Goal: Task Accomplishment & Management: Use online tool/utility

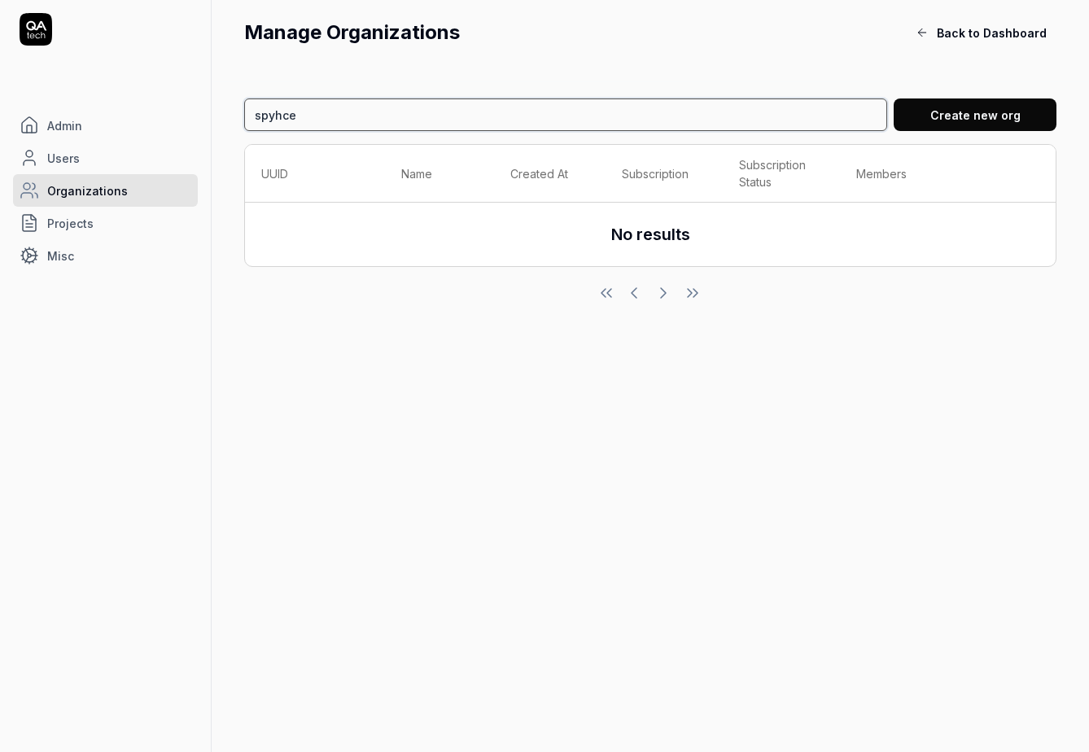
click at [333, 120] on input "spyhce" at bounding box center [565, 115] width 643 height 33
type input "avery"
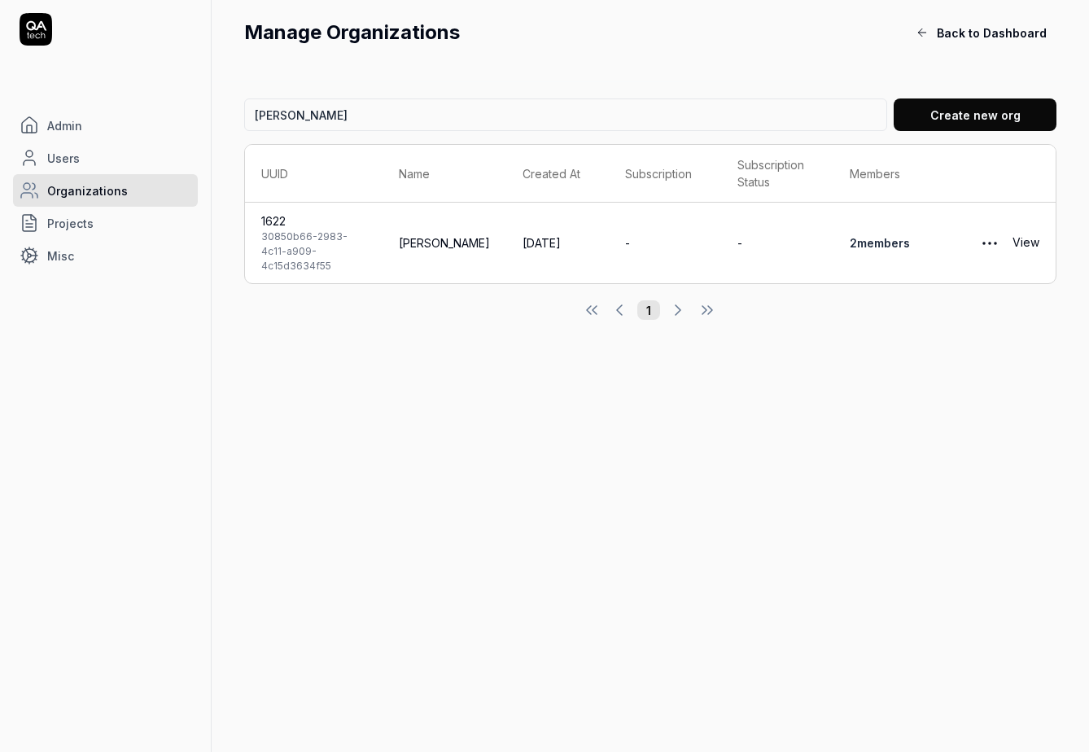
click at [1029, 237] on link "View" at bounding box center [1026, 243] width 27 height 33
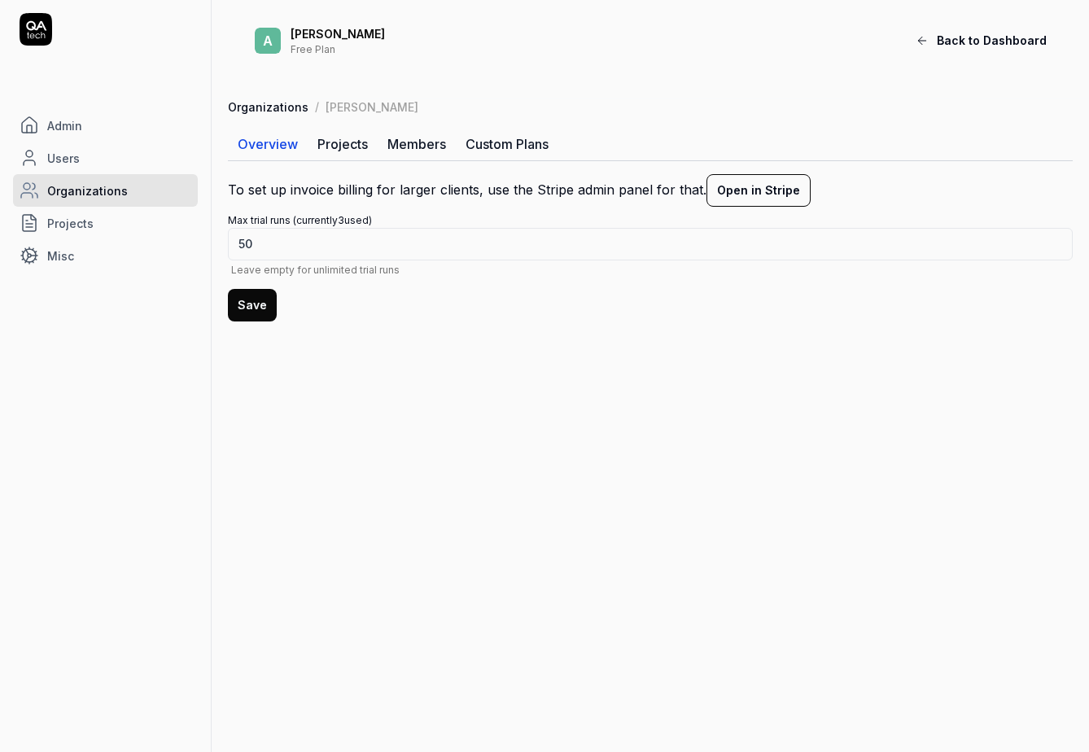
click at [414, 148] on link "Members" at bounding box center [417, 144] width 78 height 33
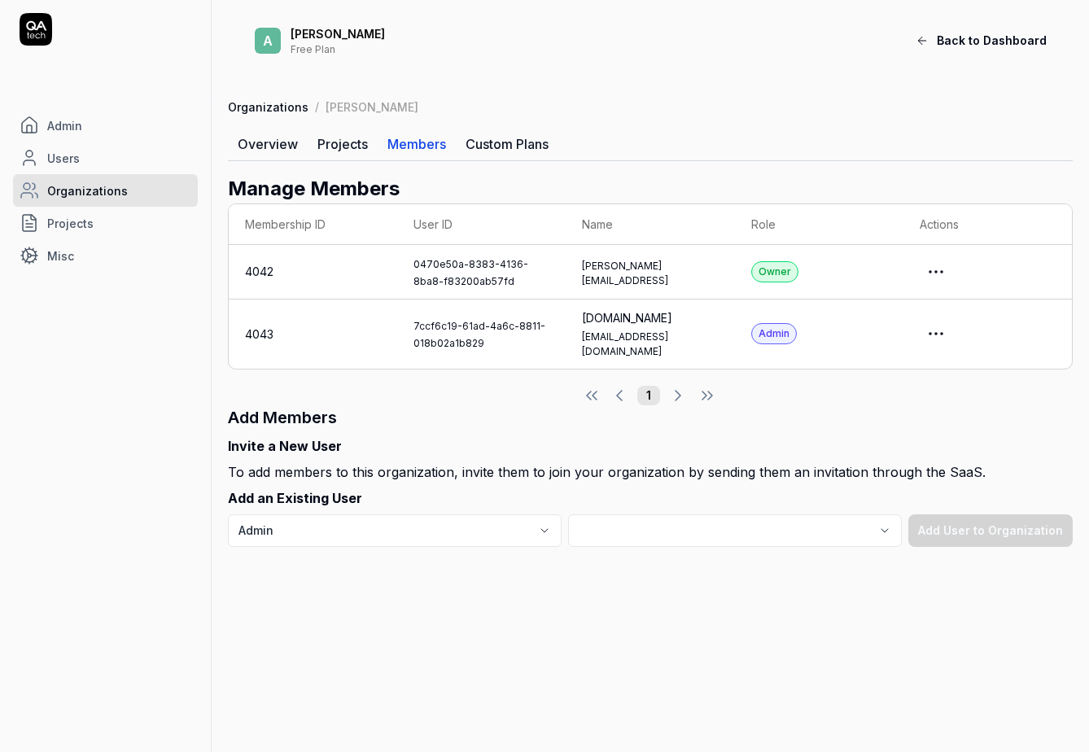
click at [256, 147] on link "Overview" at bounding box center [268, 144] width 80 height 33
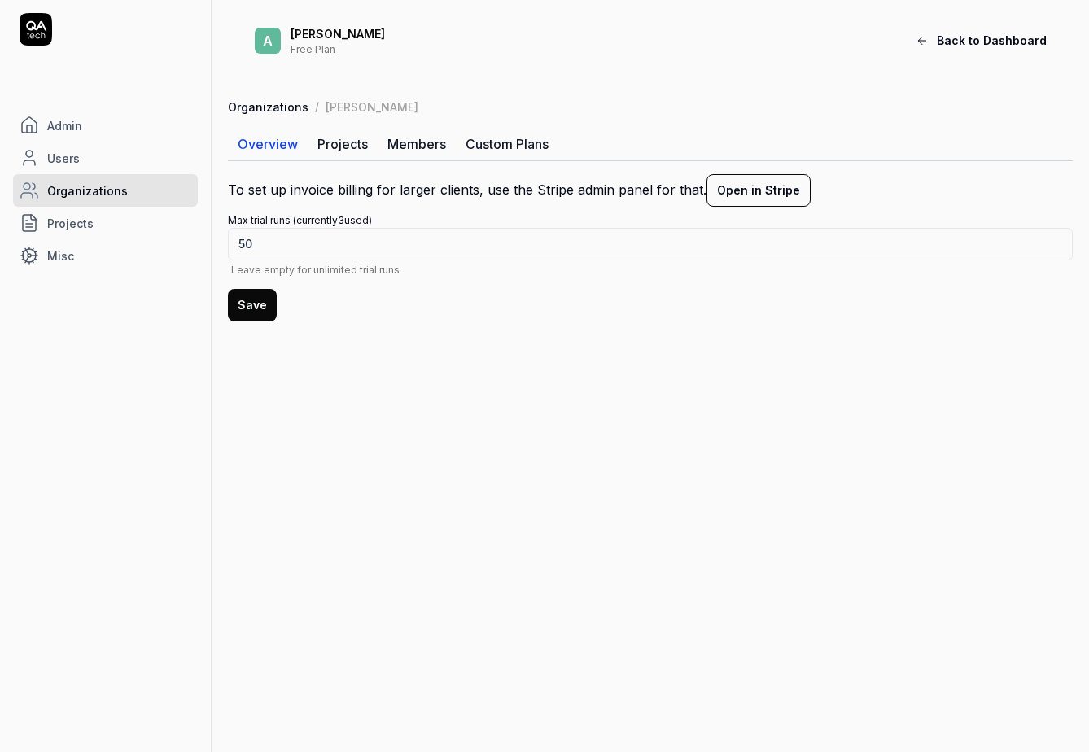
click at [929, 34] on icon at bounding box center [922, 40] width 13 height 13
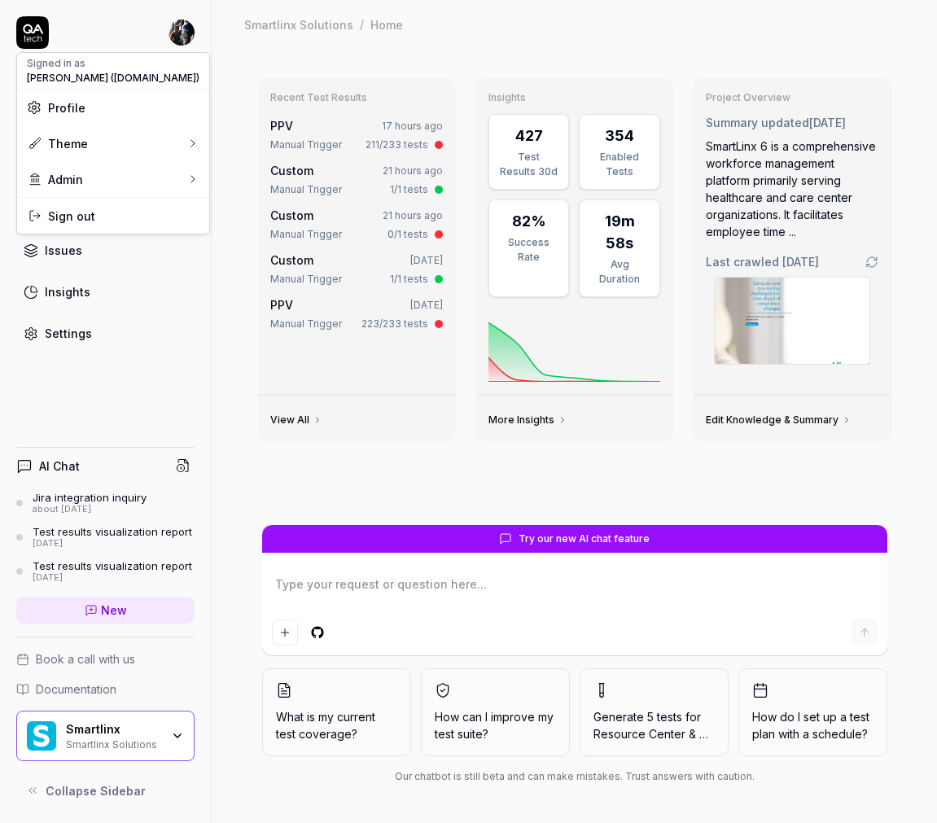
click at [184, 22] on html "Dashboard Test Cases Test Plans Results Issues Insights Settings AI Chat Jira i…" at bounding box center [468, 411] width 937 height 823
type textarea "*"
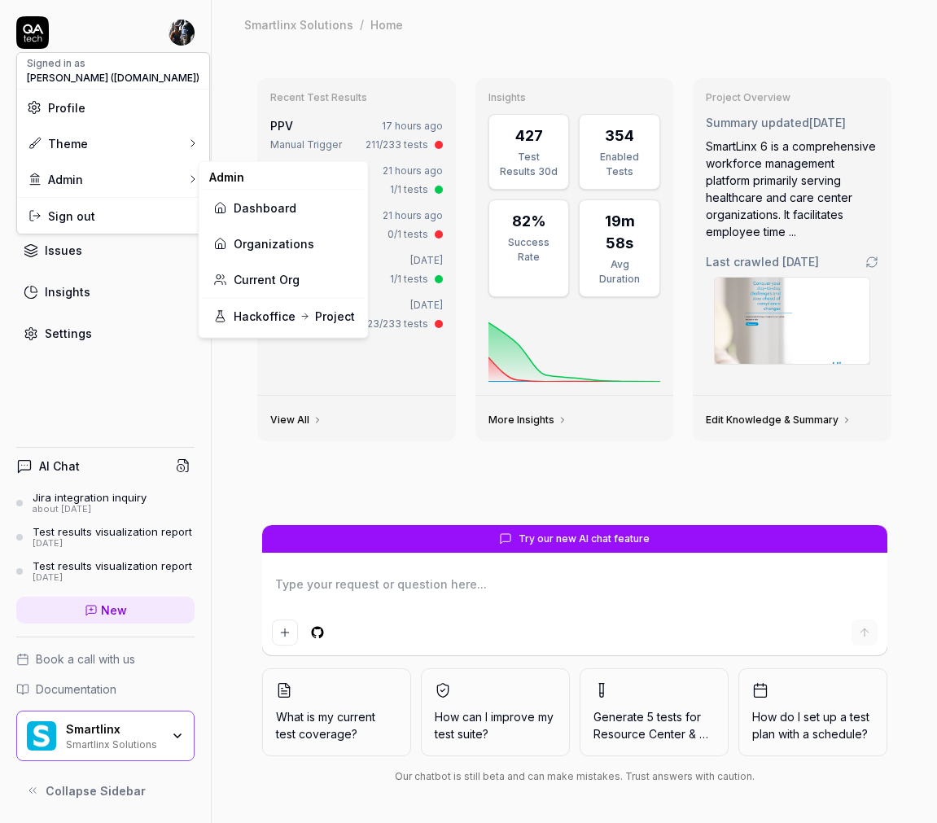
click at [274, 251] on link "Organizations" at bounding box center [283, 244] width 142 height 36
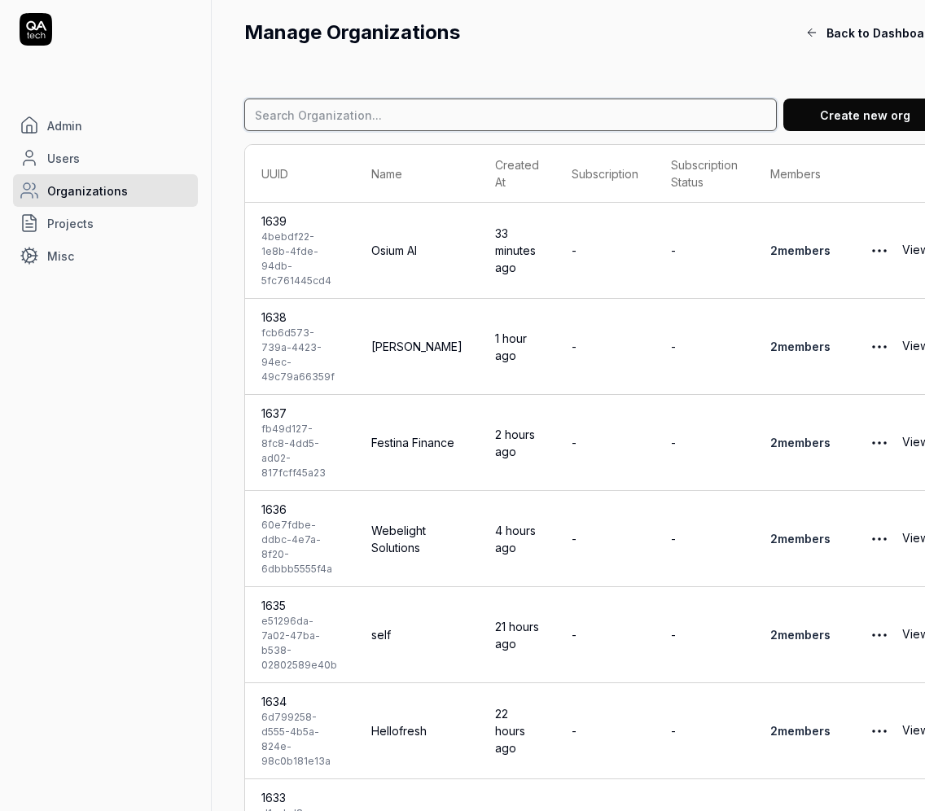
click at [322, 118] on input at bounding box center [510, 115] width 532 height 33
type input "leverage"
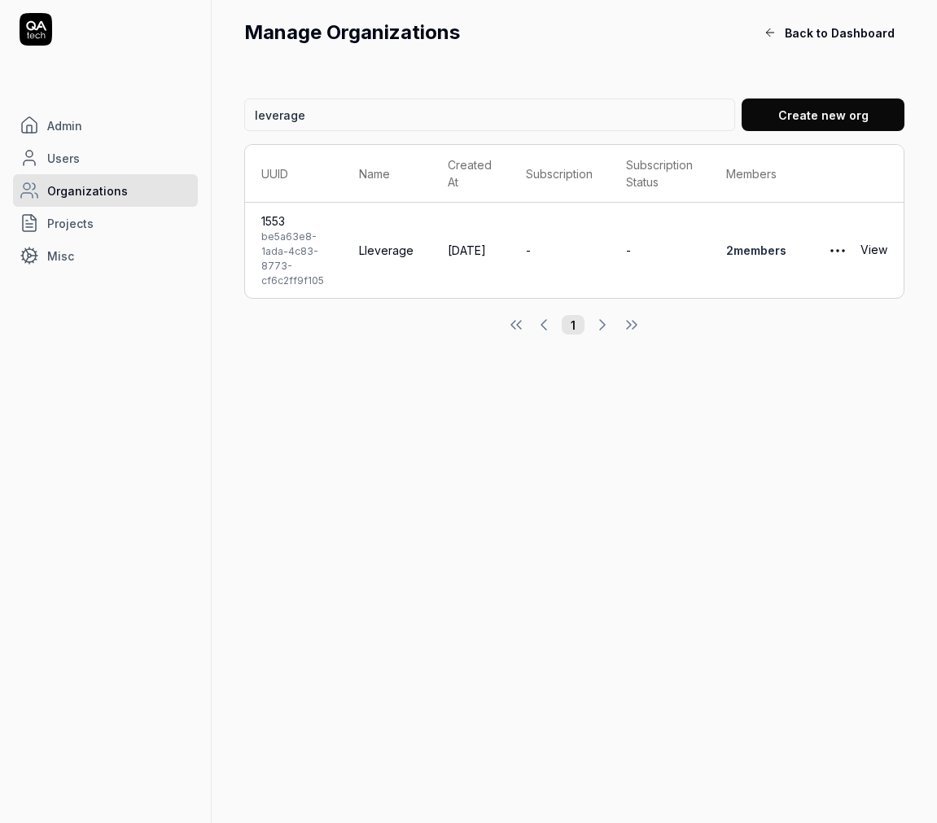
click at [875, 249] on link "View" at bounding box center [874, 250] width 27 height 33
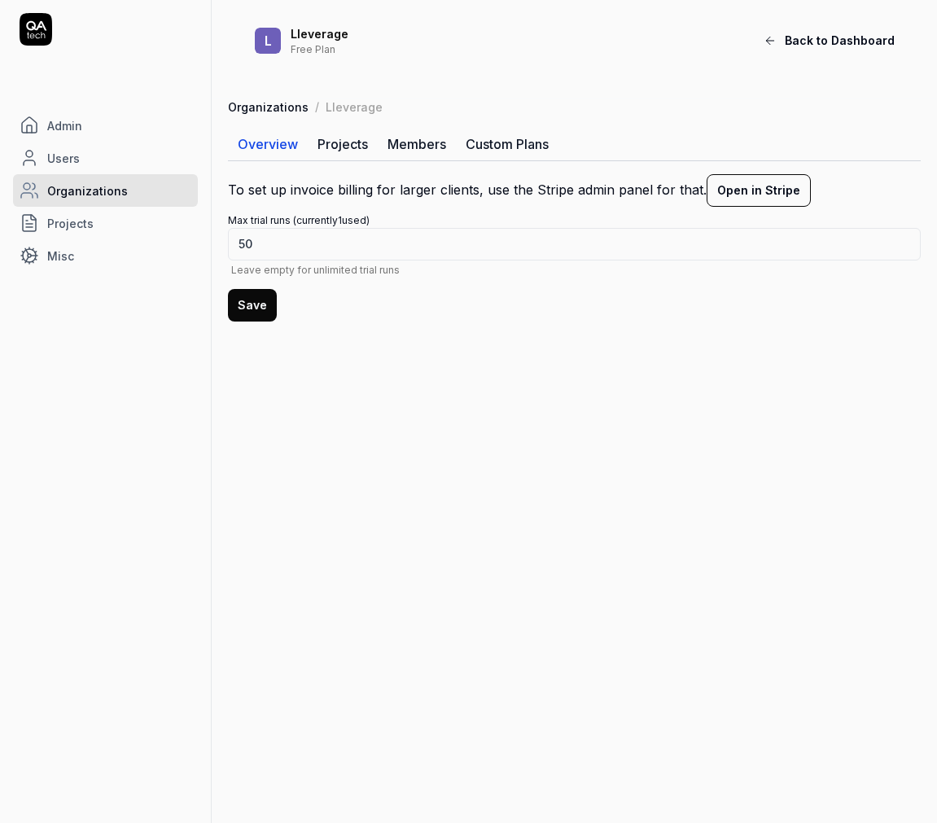
click at [407, 135] on link "Members" at bounding box center [417, 144] width 78 height 33
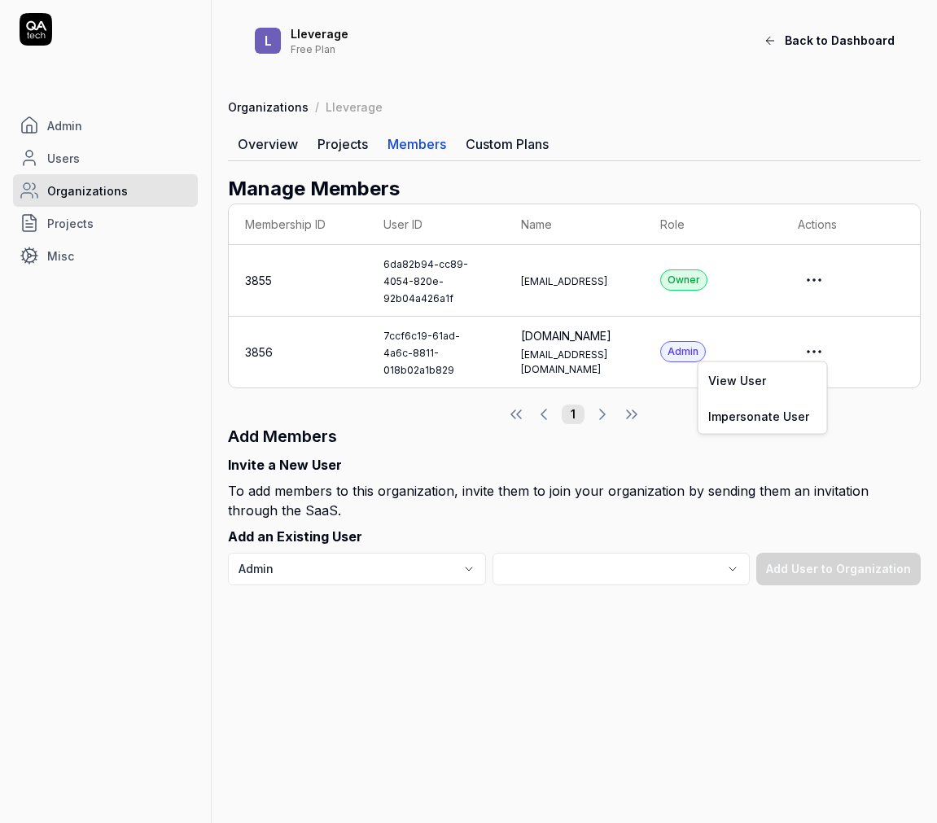
click at [826, 340] on html "Admin Users Organizations Projects Misc L Lleverage Free Plan Back to Dashboard…" at bounding box center [468, 411] width 937 height 823
click at [778, 412] on link "Impersonate User" at bounding box center [763, 416] width 129 height 36
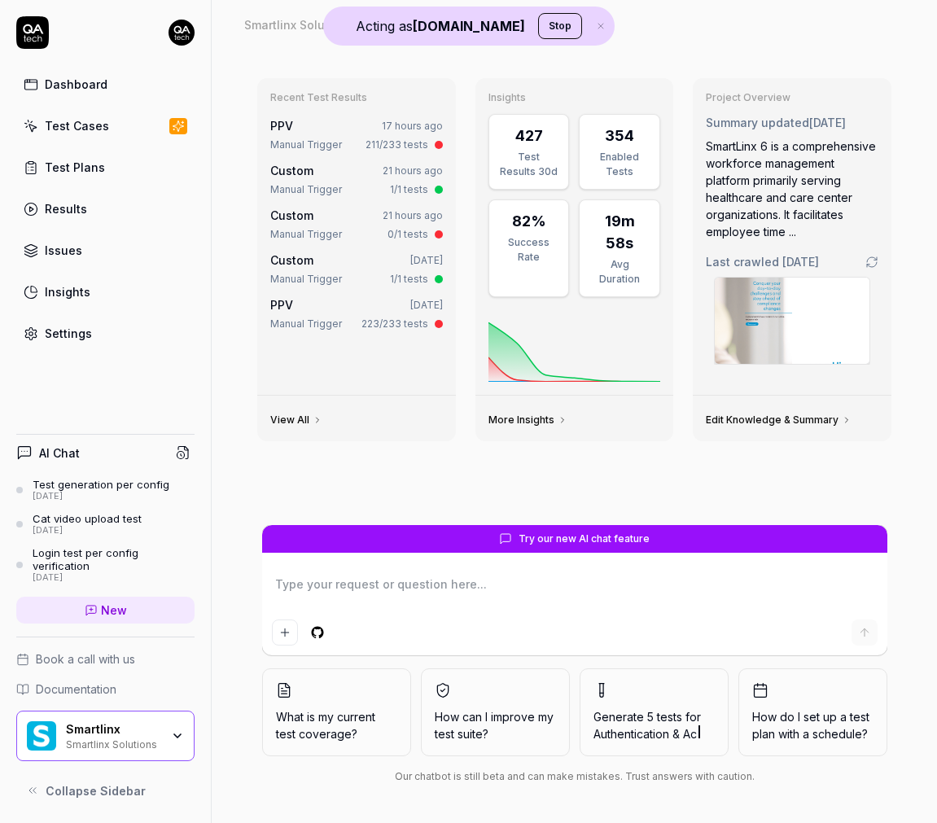
click at [135, 737] on div "Smartlinx Solutions" at bounding box center [113, 743] width 94 height 13
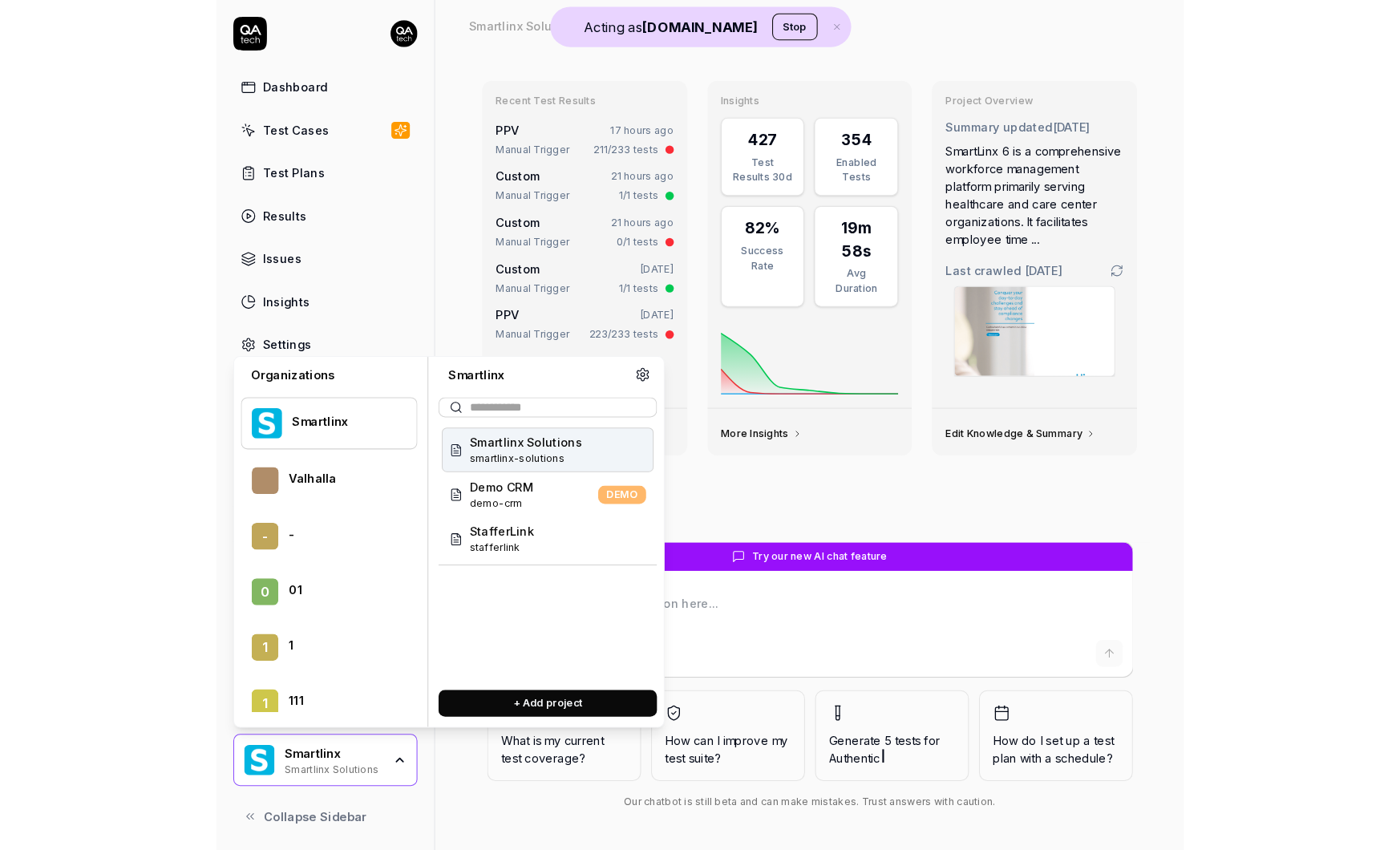
scroll to position [38445, 0]
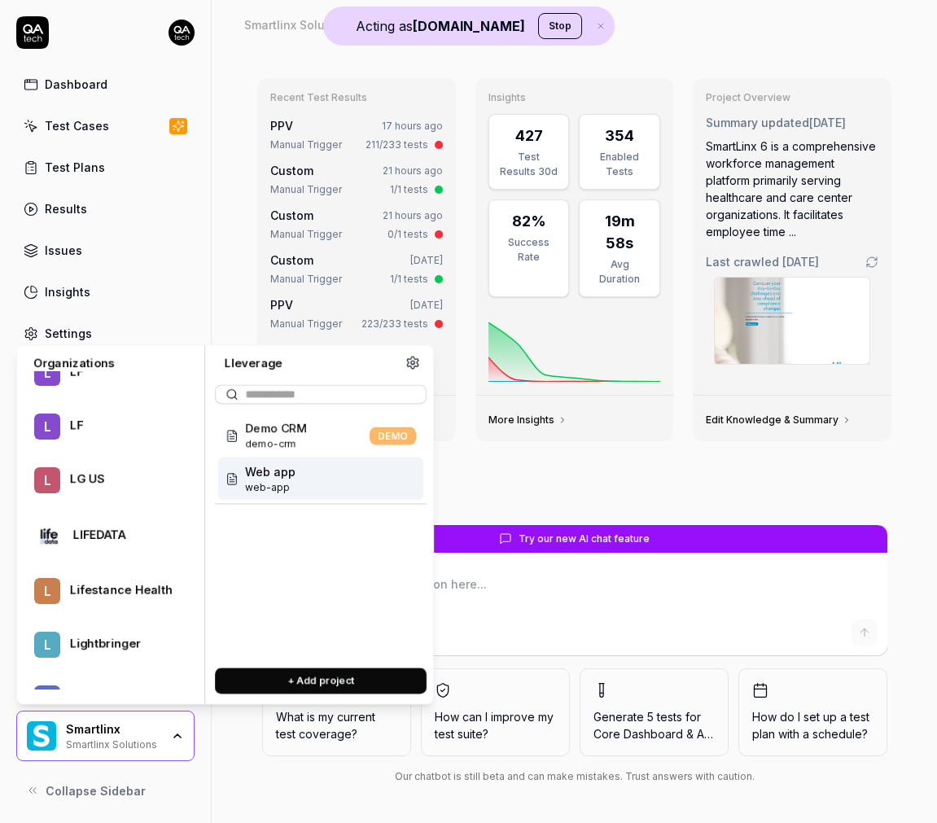
click at [326, 477] on div "Web app web-app" at bounding box center [320, 479] width 205 height 43
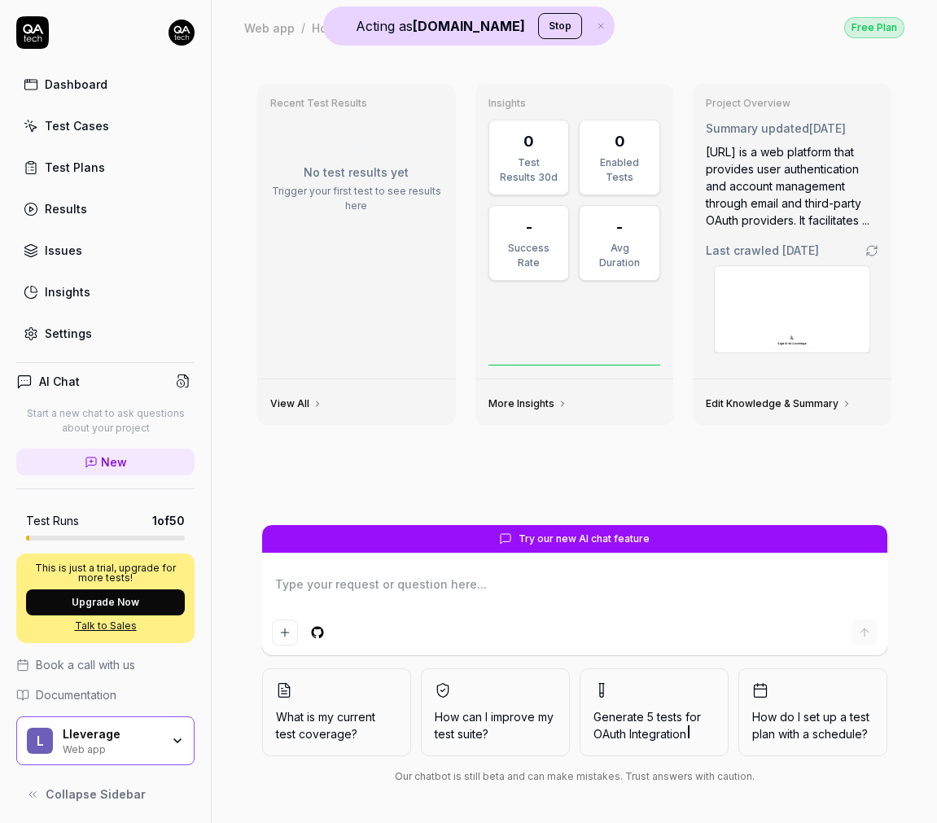
click at [93, 95] on link "Dashboard" at bounding box center [105, 84] width 178 height 32
click at [76, 124] on div "Test Cases" at bounding box center [77, 125] width 64 height 17
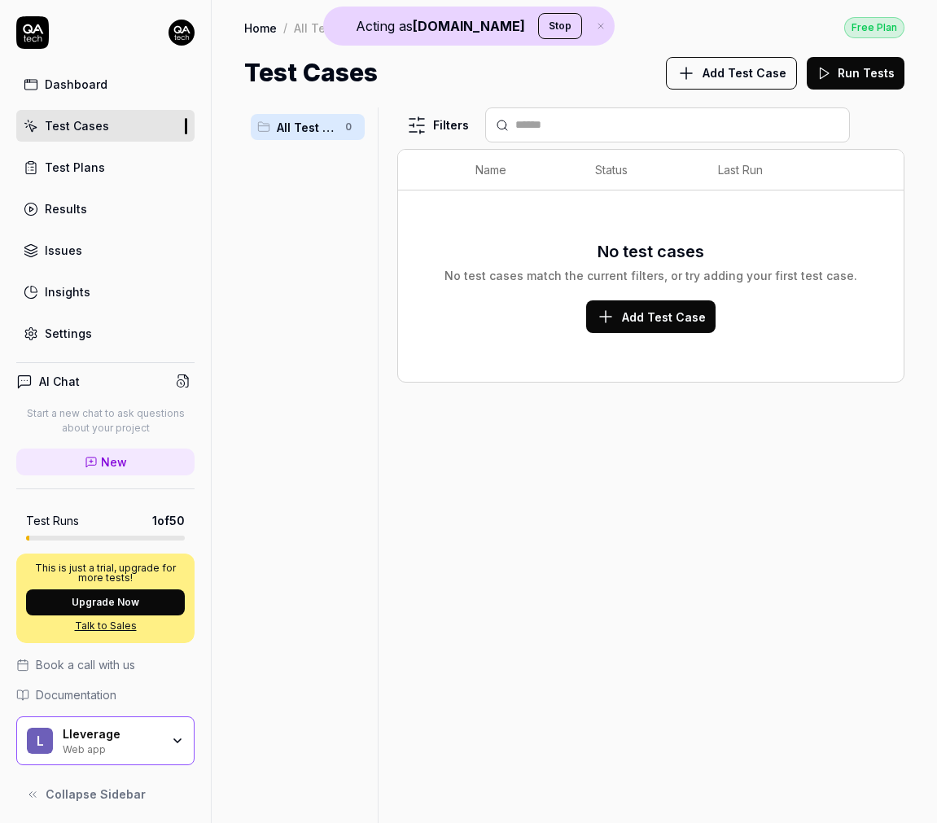
click at [88, 88] on div "Dashboard" at bounding box center [76, 84] width 63 height 17
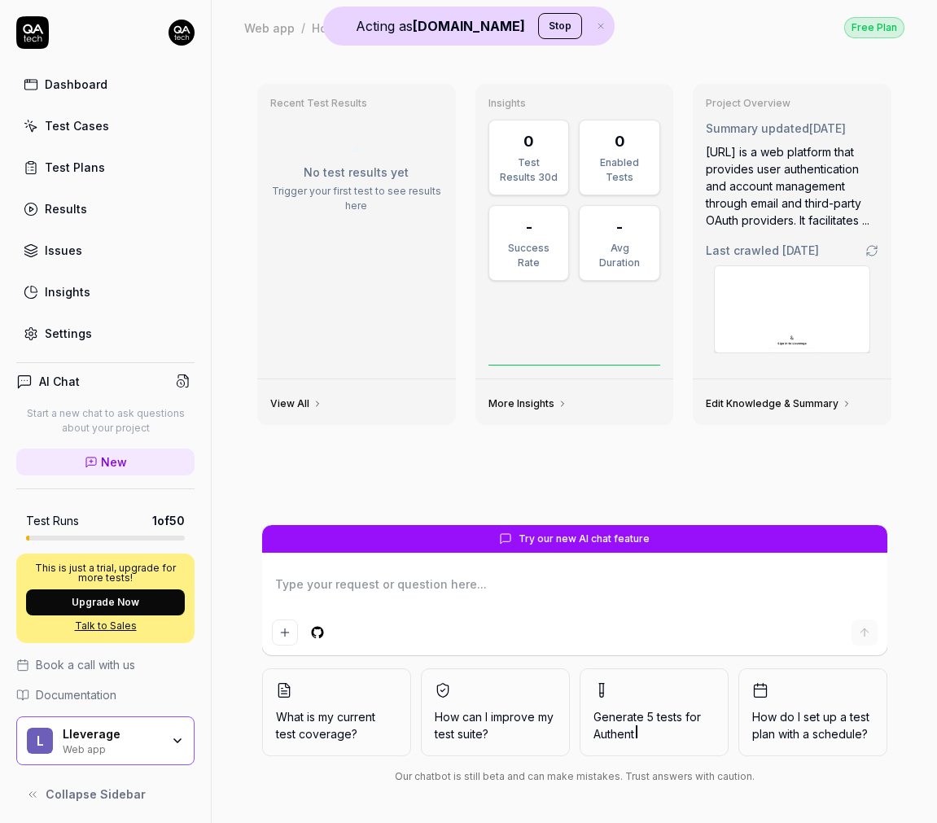
click at [133, 747] on div "Web app" at bounding box center [112, 748] width 98 height 13
click at [539, 24] on button "Stop" at bounding box center [560, 26] width 44 height 26
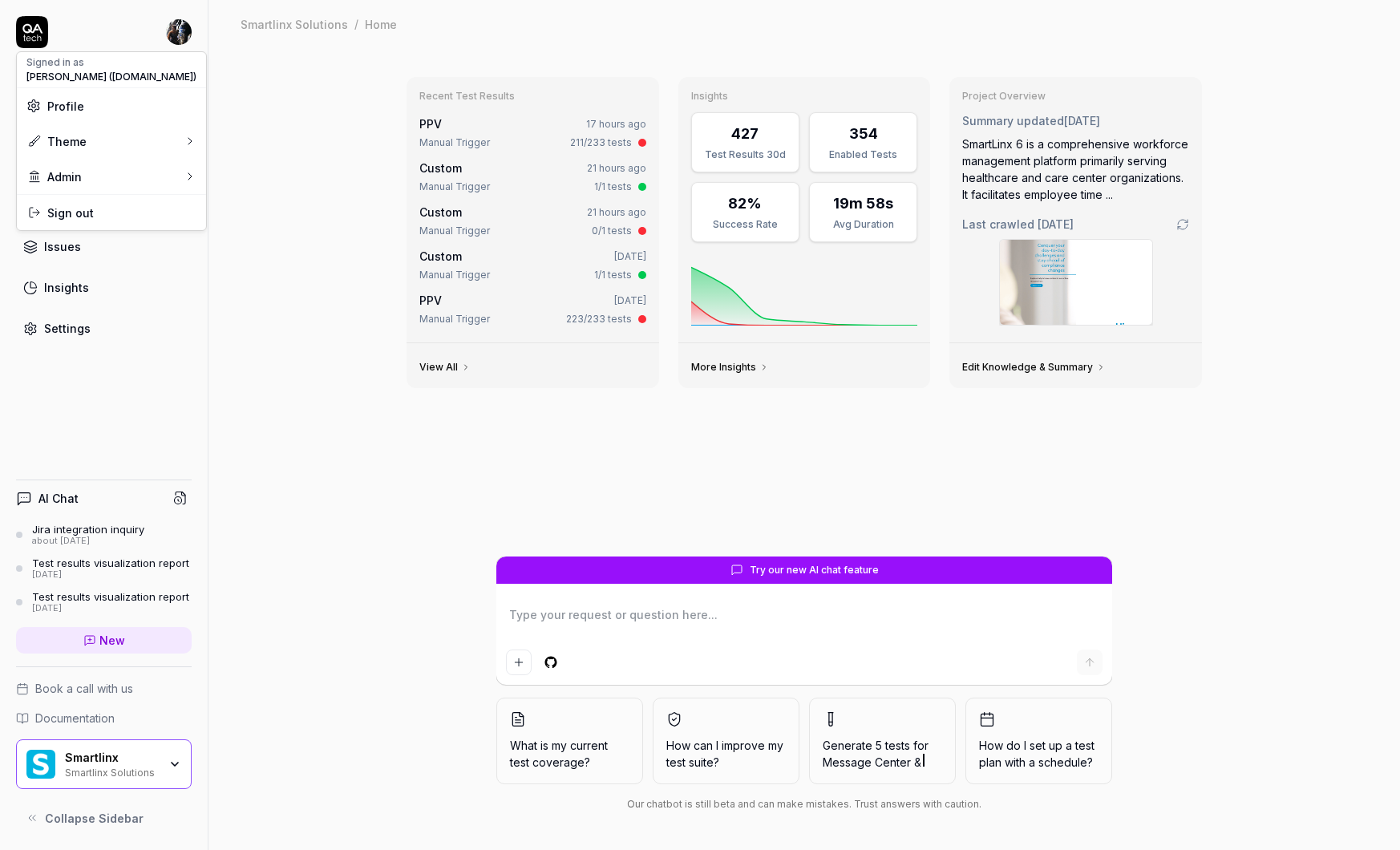
click at [170, 33] on html "Dashboard Test Cases Test Plans Results Issues Insights Settings AI Chat Jira i…" at bounding box center [700, 425] width 1400 height 850
type textarea "*"
